Goal: Information Seeking & Learning: Learn about a topic

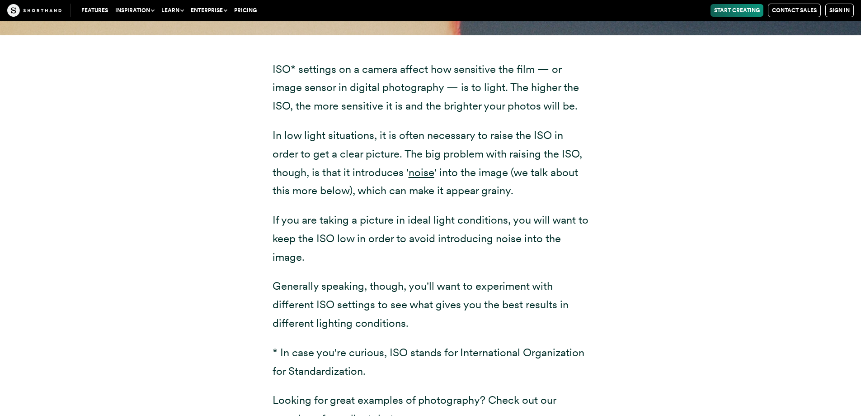
scroll to position [1221, 0]
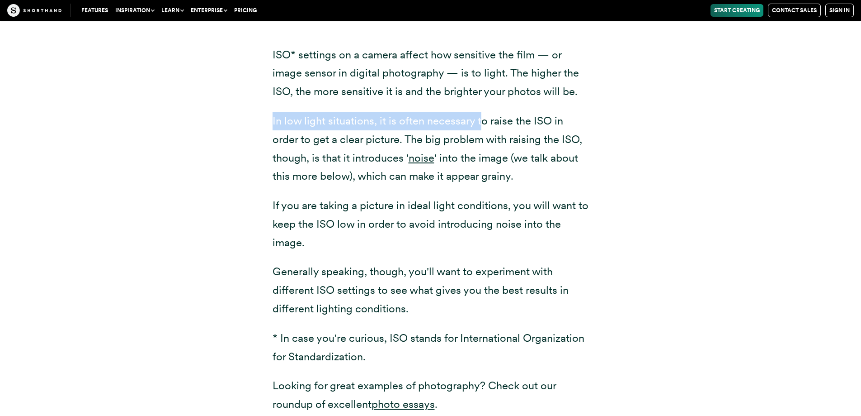
drag, startPoint x: 271, startPoint y: 120, endPoint x: 483, endPoint y: 123, distance: 212.1
click at [483, 123] on div "ISO* settings on a camera affect how sensitive the film — or image sensor in di…" at bounding box center [431, 234] width 353 height 429
click at [445, 114] on p "In low light situations, it is often necessary to raise the ISO in order to get…" at bounding box center [431, 149] width 317 height 74
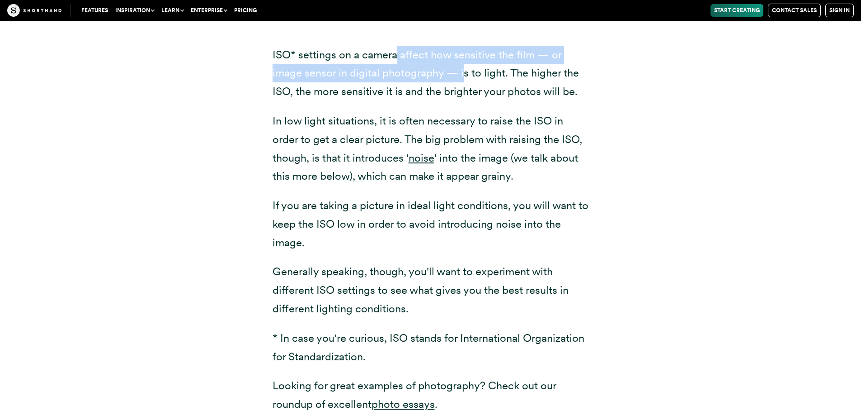
drag, startPoint x: 397, startPoint y: 53, endPoint x: 376, endPoint y: 72, distance: 29.1
click at [413, 71] on p "ISO* settings on a camera affect how sensitive the film — or image sensor in di…" at bounding box center [431, 73] width 317 height 55
click at [370, 74] on p "ISO* settings on a camera affect how sensitive the film — or image sensor in di…" at bounding box center [431, 73] width 317 height 55
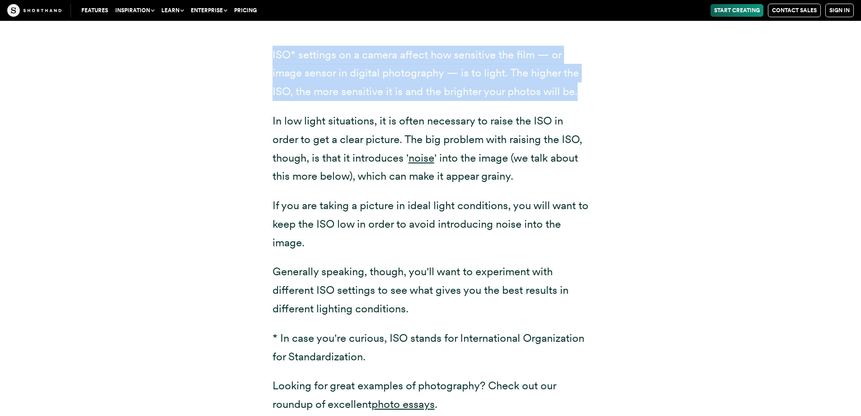
drag, startPoint x: 516, startPoint y: 95, endPoint x: 255, endPoint y: 51, distance: 265.5
click at [255, 51] on div "ISO* settings on a camera affect how sensitive the film — or image sensor in di…" at bounding box center [431, 234] width 353 height 429
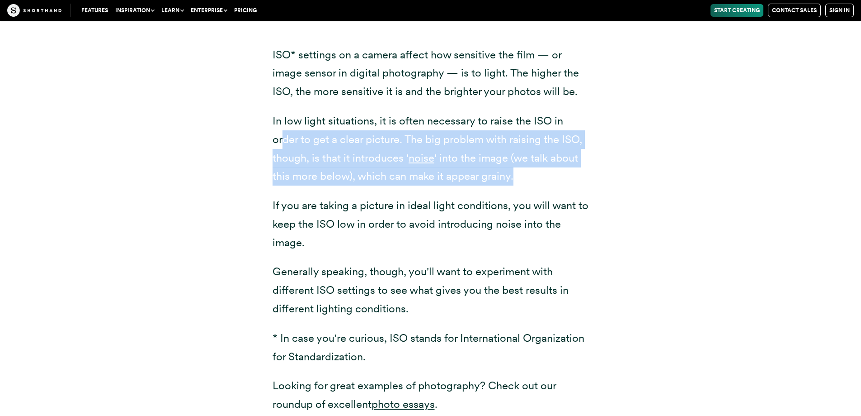
drag, startPoint x: 522, startPoint y: 172, endPoint x: 282, endPoint y: 137, distance: 242.6
click at [282, 137] on p "In low light situations, it is often necessary to raise the ISO in order to get…" at bounding box center [431, 149] width 317 height 74
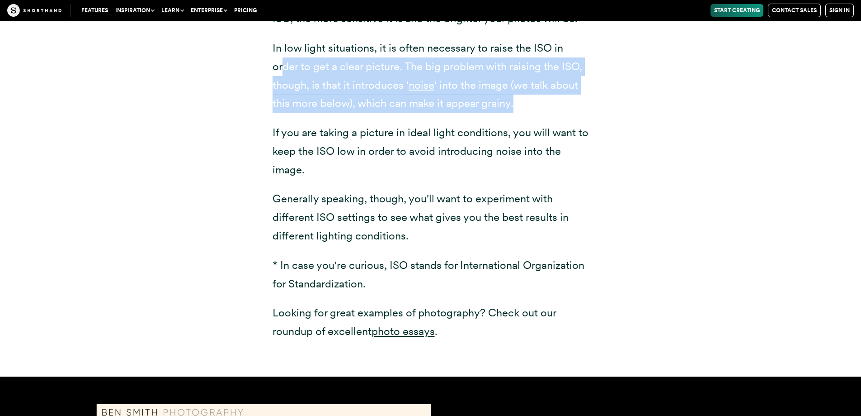
scroll to position [1311, 0]
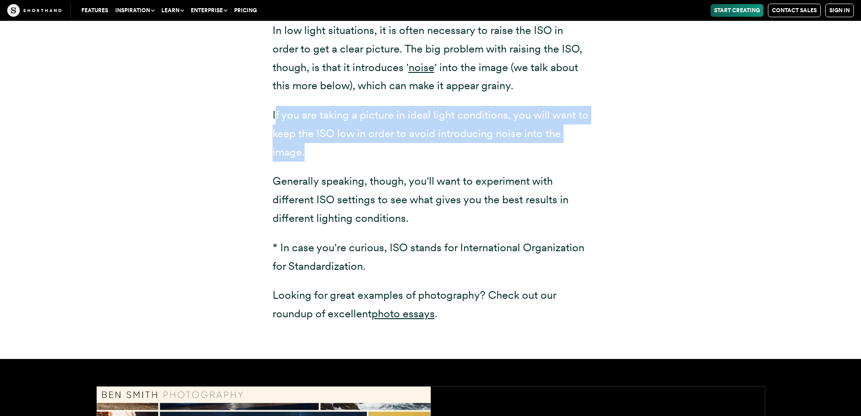
drag, startPoint x: 276, startPoint y: 117, endPoint x: 364, endPoint y: 149, distance: 94.1
click at [364, 149] on p "If you are taking a picture in ideal light conditions, you will want to keep th…" at bounding box center [431, 133] width 317 height 55
click at [333, 150] on p "If you are taking a picture in ideal light conditions, you will want to keep th…" at bounding box center [431, 133] width 317 height 55
drag, startPoint x: 315, startPoint y: 151, endPoint x: 265, endPoint y: 112, distance: 63.1
click at [265, 112] on div "ISO* settings on a camera affect how sensitive the film — or image sensor in di…" at bounding box center [431, 144] width 353 height 429
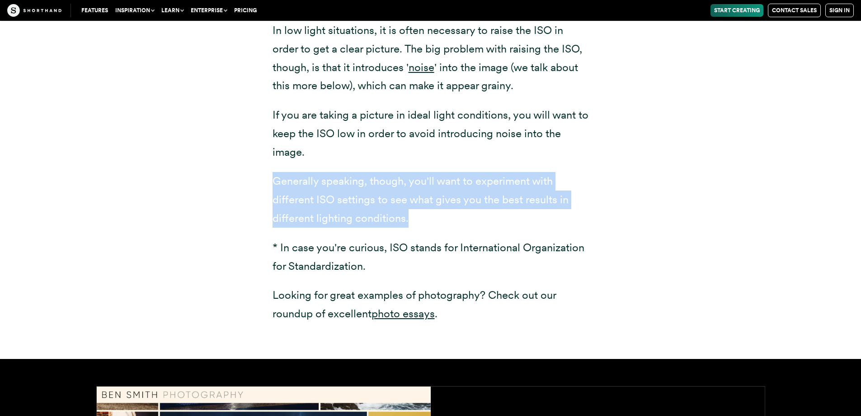
drag, startPoint x: 443, startPoint y: 224, endPoint x: 264, endPoint y: 180, distance: 184.4
click at [264, 180] on div "ISO* settings on a camera affect how sensitive the film — or image sensor in di…" at bounding box center [431, 144] width 353 height 429
click at [342, 214] on p "Generally speaking, though, you'll want to experiment with different ISO settin…" at bounding box center [431, 199] width 317 height 55
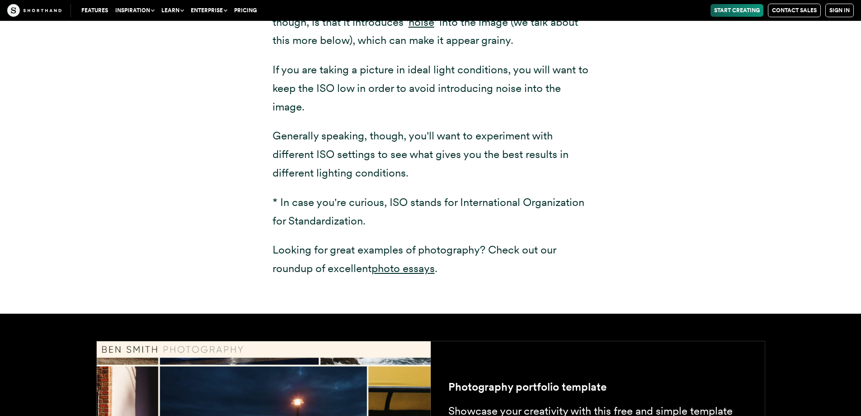
click at [410, 226] on p "* In case you're curious, ISO stands for International Organization for Standar…" at bounding box center [431, 211] width 317 height 37
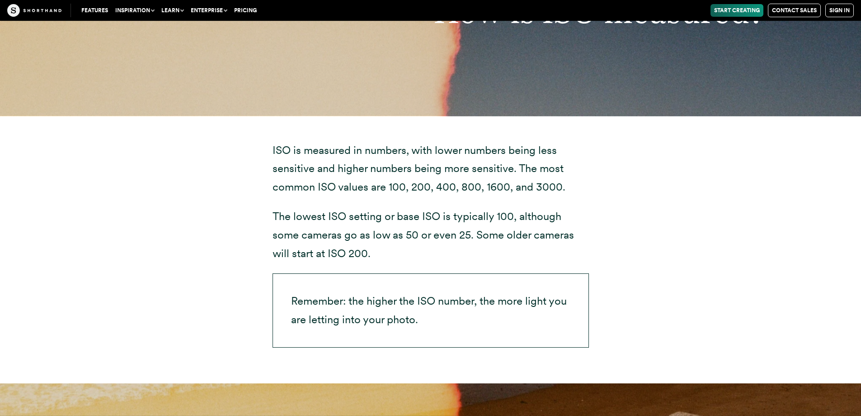
scroll to position [2080, 0]
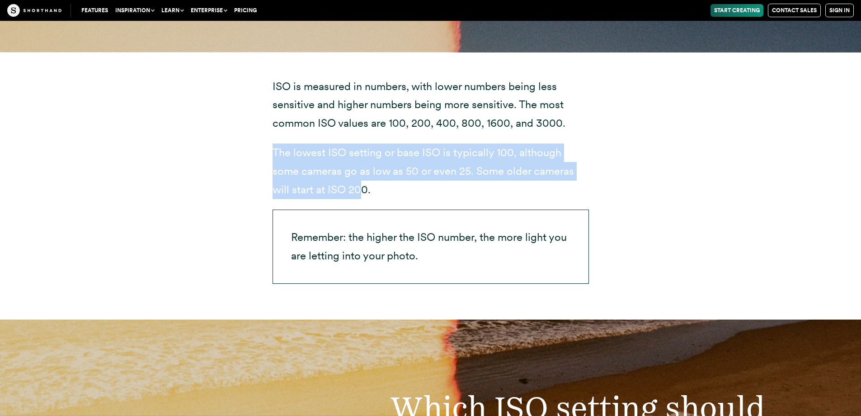
drag, startPoint x: 360, startPoint y: 194, endPoint x: 260, endPoint y: 154, distance: 107.9
click at [260, 154] on div "ISO is measured in numbers, with lower numbers being less sensitive and higher …" at bounding box center [431, 185] width 353 height 267
click at [265, 154] on div "ISO is measured in numbers, with lower numbers being less sensitive and higher …" at bounding box center [431, 185] width 353 height 267
drag, startPoint x: 292, startPoint y: 155, endPoint x: 398, endPoint y: 193, distance: 112.8
click at [397, 193] on div "ISO is measured in numbers, with lower numbers being less sensitive and higher …" at bounding box center [431, 185] width 353 height 267
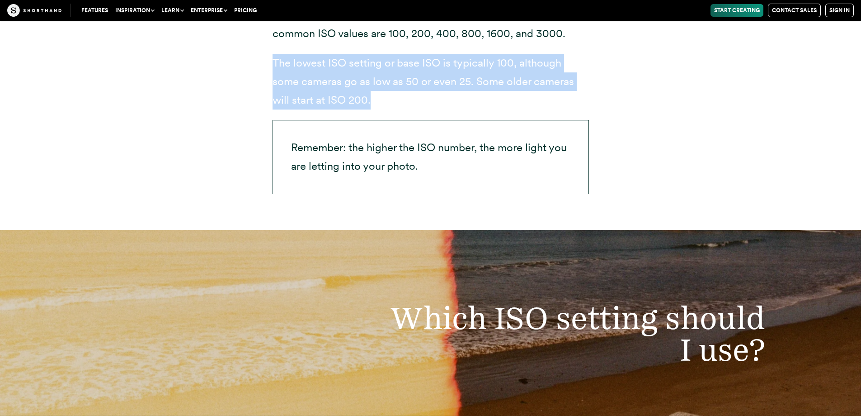
scroll to position [2171, 0]
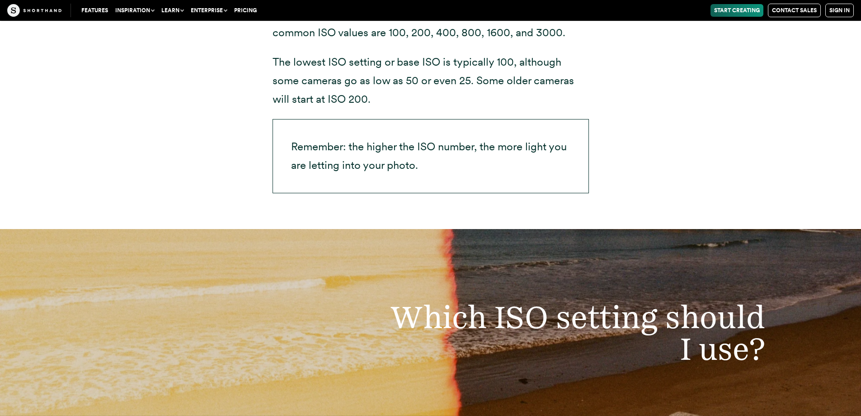
drag, startPoint x: 441, startPoint y: 184, endPoint x: 440, endPoint y: 180, distance: 4.6
click at [441, 184] on p "Remember: the higher the ISO number, the more light you are letting into your p…" at bounding box center [431, 156] width 317 height 74
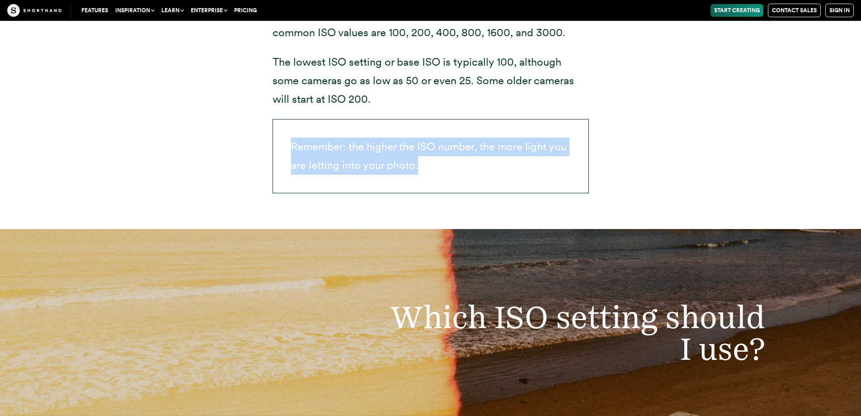
drag, startPoint x: 431, startPoint y: 171, endPoint x: 240, endPoint y: 149, distance: 193.1
click at [240, 149] on div "ISO is measured in numbers, with lower numbers being less sensitive and higher …" at bounding box center [430, 95] width 705 height 267
click at [403, 158] on p "Remember: the higher the ISO number, the more light you are letting into your p…" at bounding box center [431, 156] width 317 height 74
click at [458, 173] on p "Remember: the higher the ISO number, the more light you are letting into your p…" at bounding box center [431, 156] width 317 height 74
click at [431, 169] on p "Remember: the higher the ISO number, the more light you are letting into your p…" at bounding box center [431, 156] width 317 height 74
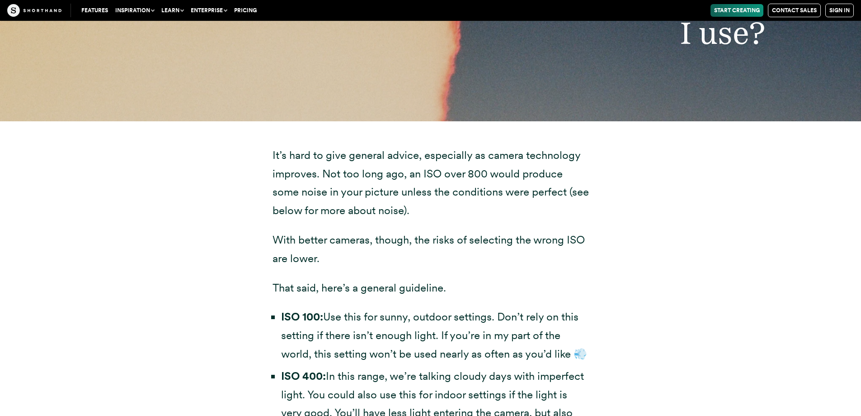
scroll to position [2487, 0]
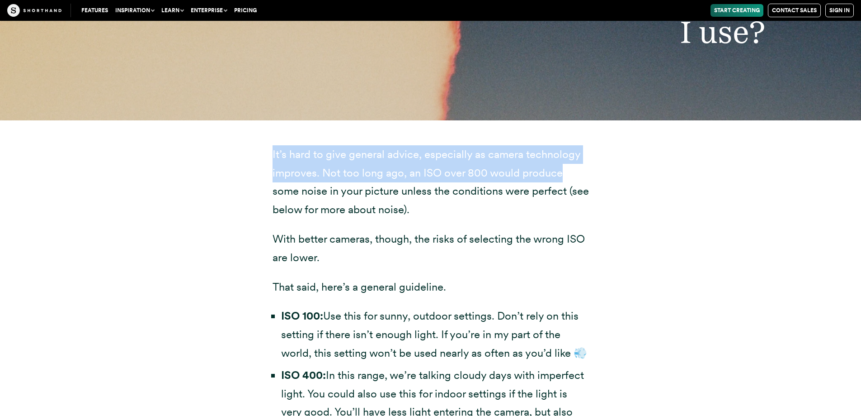
drag, startPoint x: 273, startPoint y: 153, endPoint x: 568, endPoint y: 178, distance: 296.8
click at [568, 178] on p "It’s hard to give general advice, especially as camera technology improves. Not…" at bounding box center [431, 182] width 317 height 74
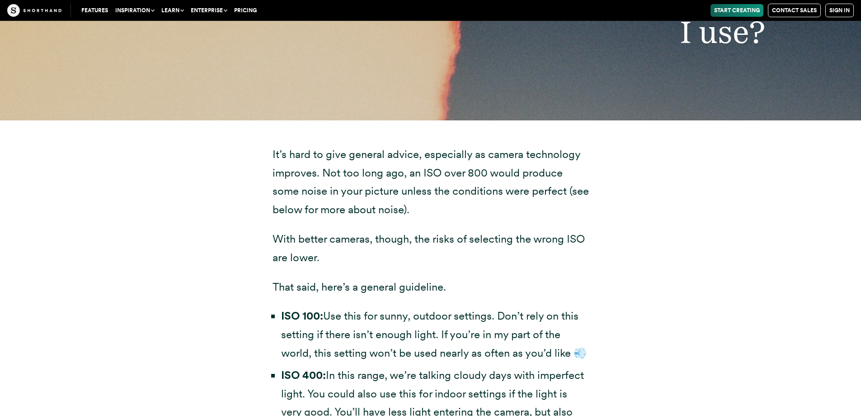
click at [440, 194] on p "It’s hard to give general advice, especially as camera technology improves. Not…" at bounding box center [431, 182] width 317 height 74
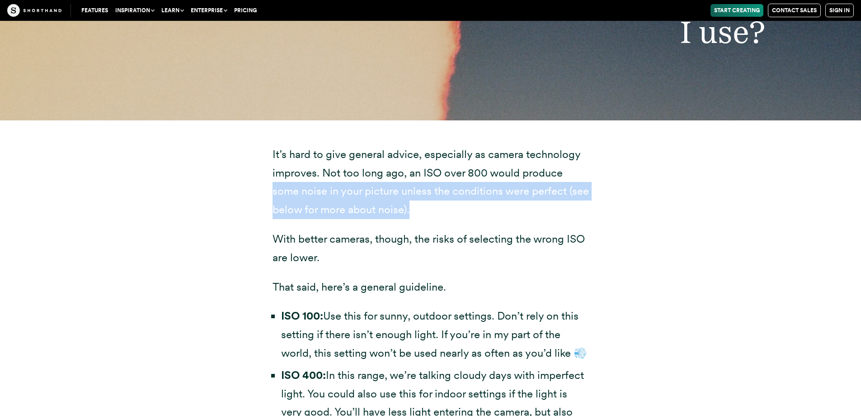
drag, startPoint x: 440, startPoint y: 213, endPoint x: 255, endPoint y: 189, distance: 186.4
click at [255, 189] on div "It’s hard to give general advice, especially as camera technology improves. Not…" at bounding box center [431, 347] width 353 height 455
click at [436, 195] on p "It’s hard to give general advice, especially as camera technology improves. Not…" at bounding box center [431, 182] width 317 height 74
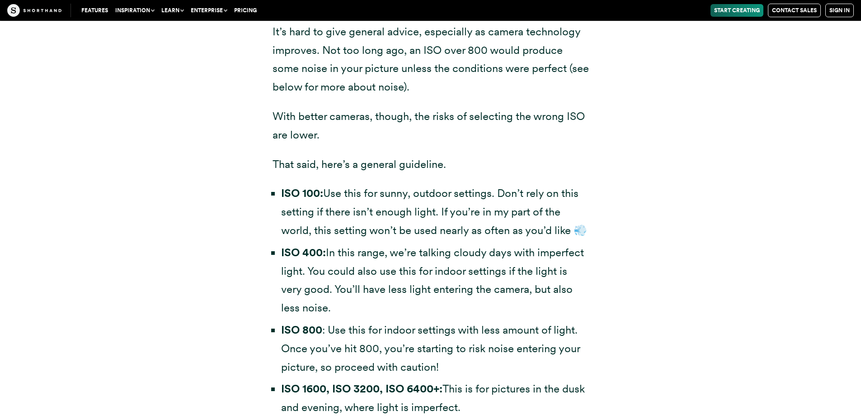
scroll to position [2623, 0]
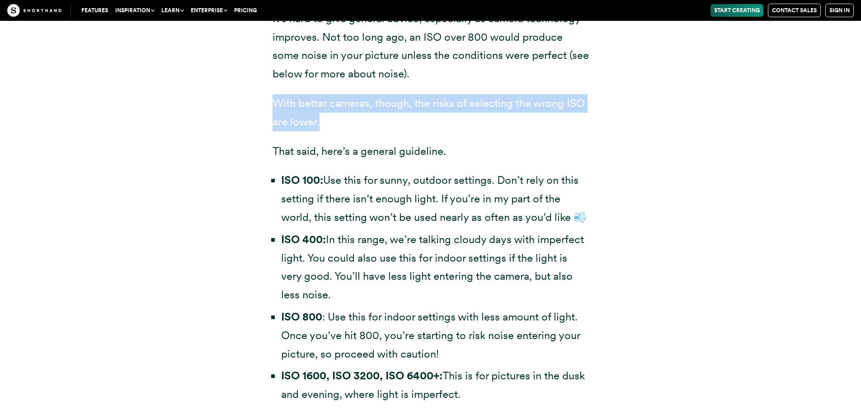
drag, startPoint x: 307, startPoint y: 115, endPoint x: 259, endPoint y: 101, distance: 49.6
click at [259, 101] on div "It’s hard to give general advice, especially as camera technology improves. Not…" at bounding box center [431, 212] width 353 height 455
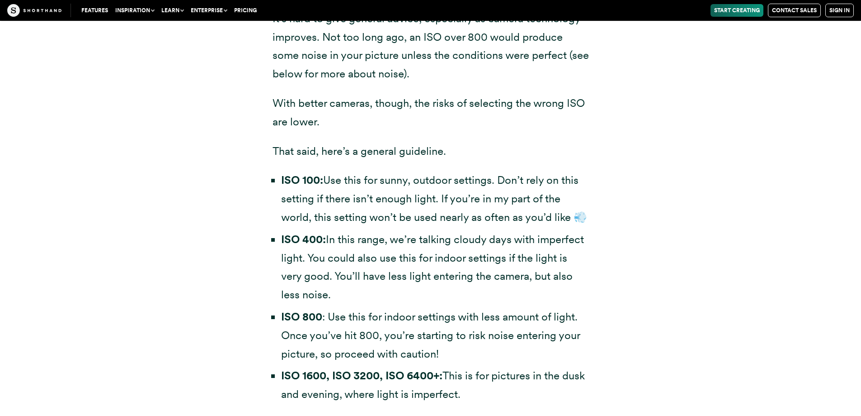
click at [352, 139] on div "It’s hard to give general advice, especially as camera technology improves. Not…" at bounding box center [431, 206] width 317 height 394
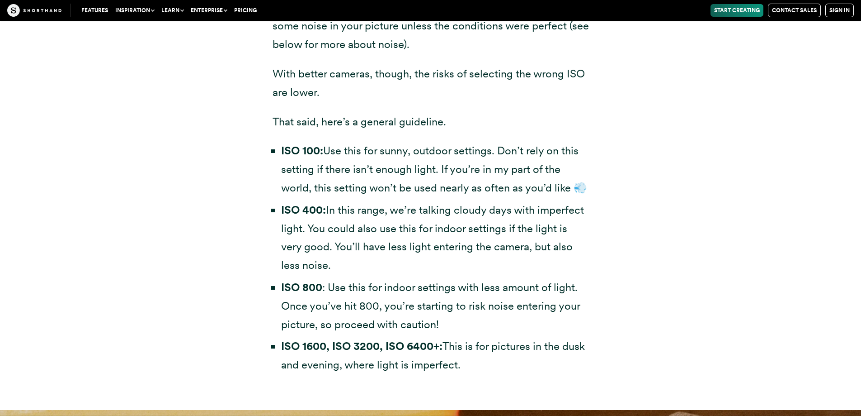
scroll to position [2668, 0]
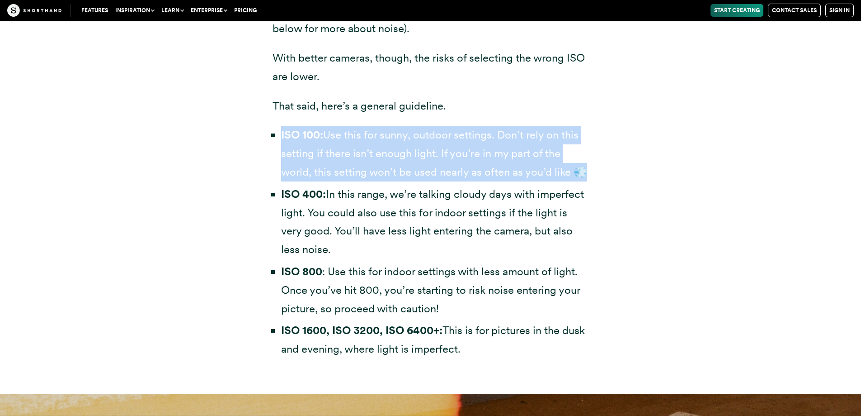
drag, startPoint x: 280, startPoint y: 135, endPoint x: 602, endPoint y: 165, distance: 323.3
click at [602, 165] on div "It’s hard to give general advice, especially as camera technology improves. Not…" at bounding box center [431, 166] width 353 height 455
click at [591, 173] on div "It’s hard to give general advice, especially as camera technology improves. Not…" at bounding box center [431, 166] width 353 height 455
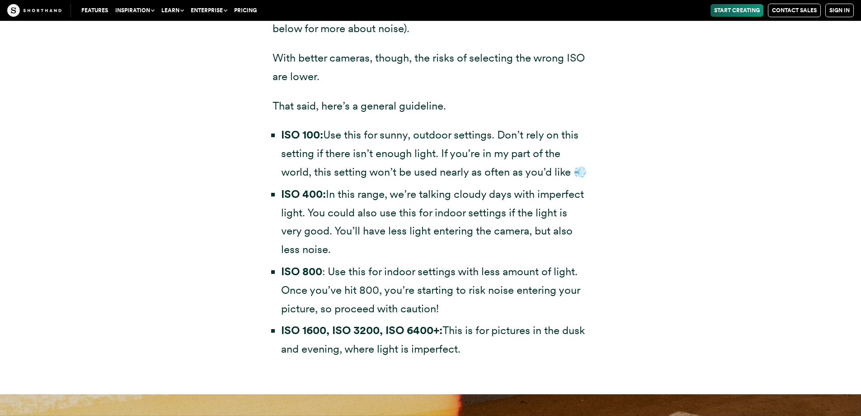
drag, startPoint x: 368, startPoint y: 246, endPoint x: 281, endPoint y: 201, distance: 97.9
click at [281, 201] on li "ISO 400: In this range, we’re talking cloudy days with imperfect light. You cou…" at bounding box center [435, 222] width 308 height 74
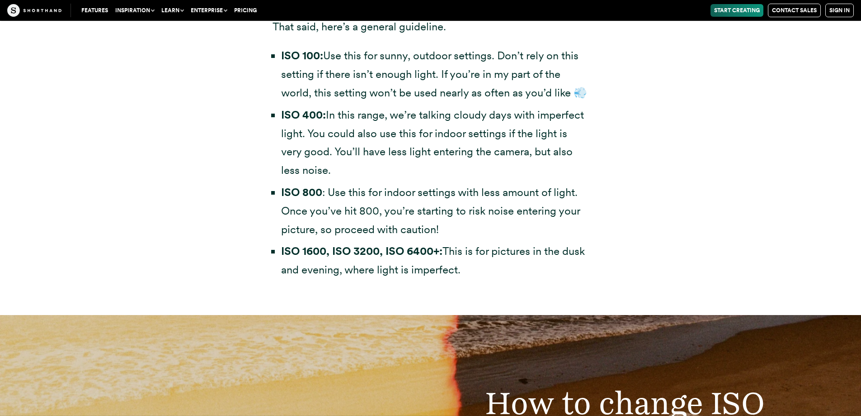
scroll to position [2804, 0]
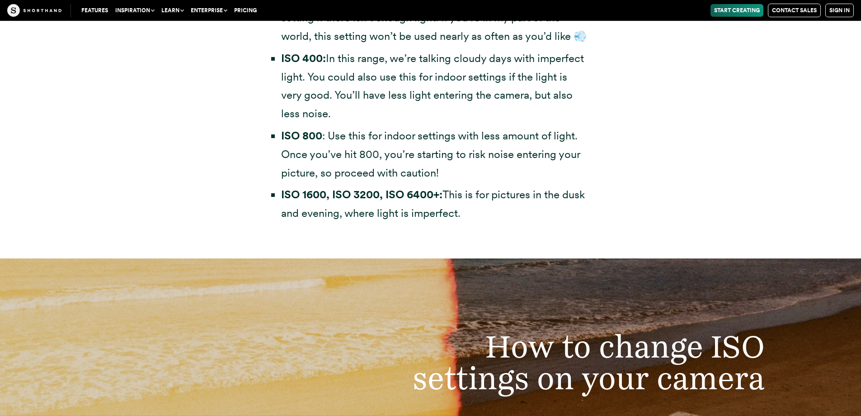
click at [461, 209] on li "ISO 1600, ISO 3200, ISO 6400+: This is for pictures in the dusk and evening, wh…" at bounding box center [435, 203] width 308 height 37
drag, startPoint x: 467, startPoint y: 216, endPoint x: 274, endPoint y: 133, distance: 209.9
click at [274, 133] on ul "ISO 100: Use this for sunny, outdoor settings. Don’t rely on this setting if th…" at bounding box center [431, 106] width 317 height 232
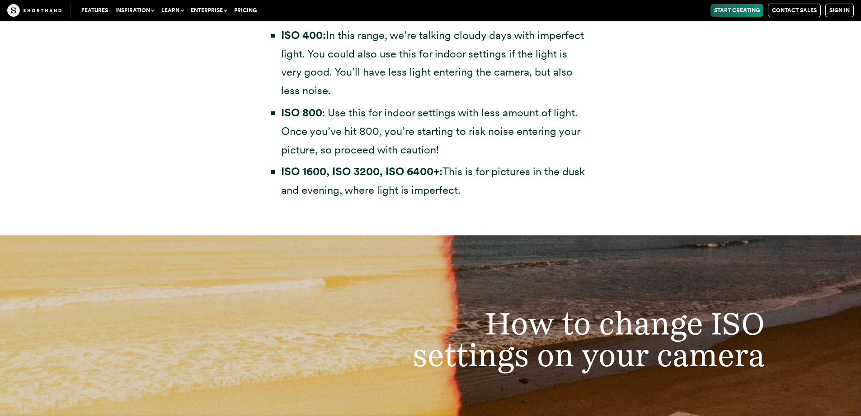
scroll to position [2849, 0]
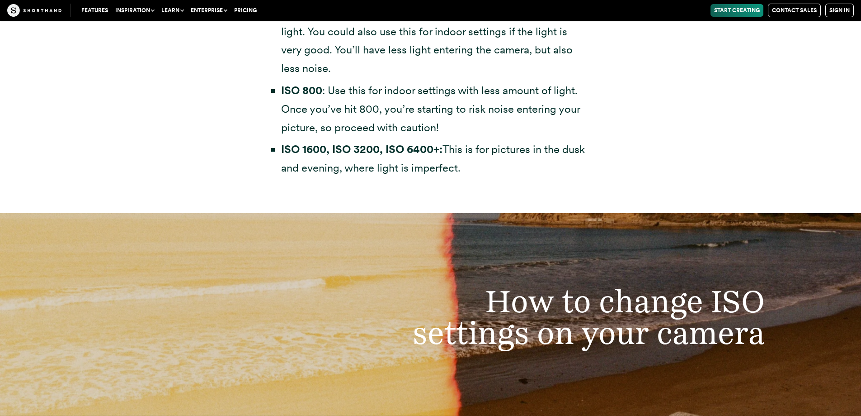
click at [484, 175] on li "ISO 1600, ISO 3200, ISO 6400+: This is for pictures in the dusk and evening, wh…" at bounding box center [435, 158] width 308 height 37
click at [464, 171] on li "ISO 1600, ISO 3200, ISO 6400+: This is for pictures in the dusk and evening, wh…" at bounding box center [435, 158] width 308 height 37
drag, startPoint x: 471, startPoint y: 170, endPoint x: 282, endPoint y: 142, distance: 190.7
click at [282, 142] on li "ISO 1600, ISO 3200, ISO 6400+: This is for pictures in the dusk and evening, wh…" at bounding box center [435, 158] width 308 height 37
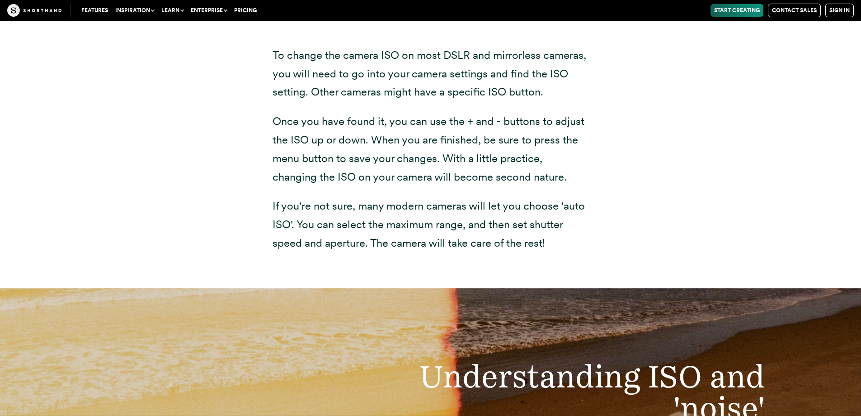
scroll to position [3256, 0]
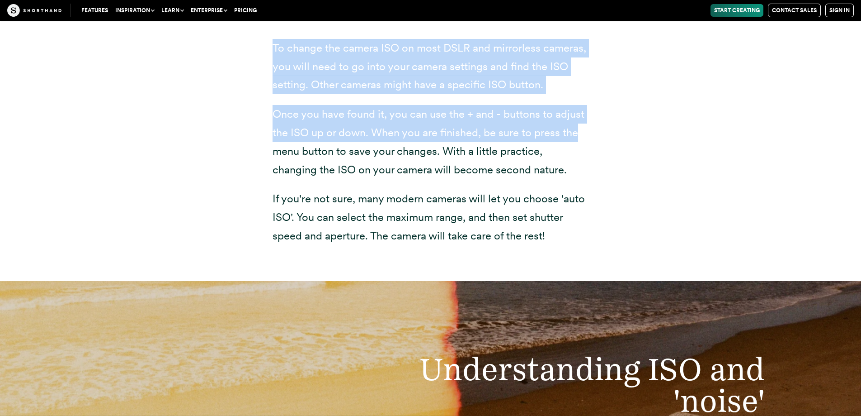
drag, startPoint x: 272, startPoint y: 50, endPoint x: 595, endPoint y: 138, distance: 334.7
click at [600, 133] on div "To change the camera ISO on most DSLR and mirrorless cameras, you will need to …" at bounding box center [431, 147] width 353 height 267
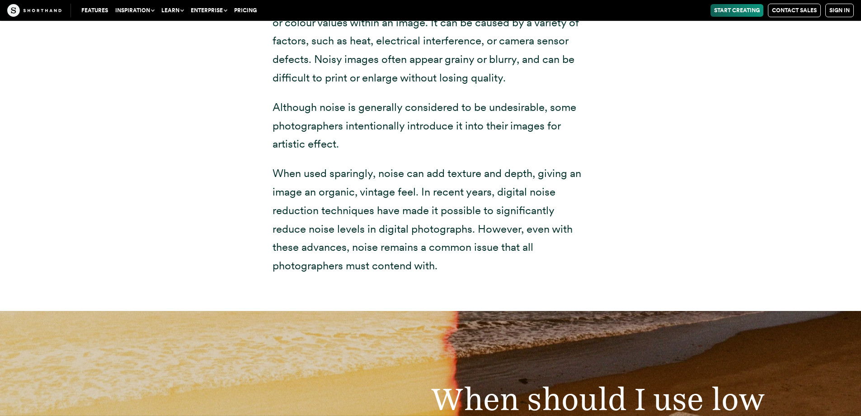
scroll to position [3798, 0]
